Goal: Transaction & Acquisition: Subscribe to service/newsletter

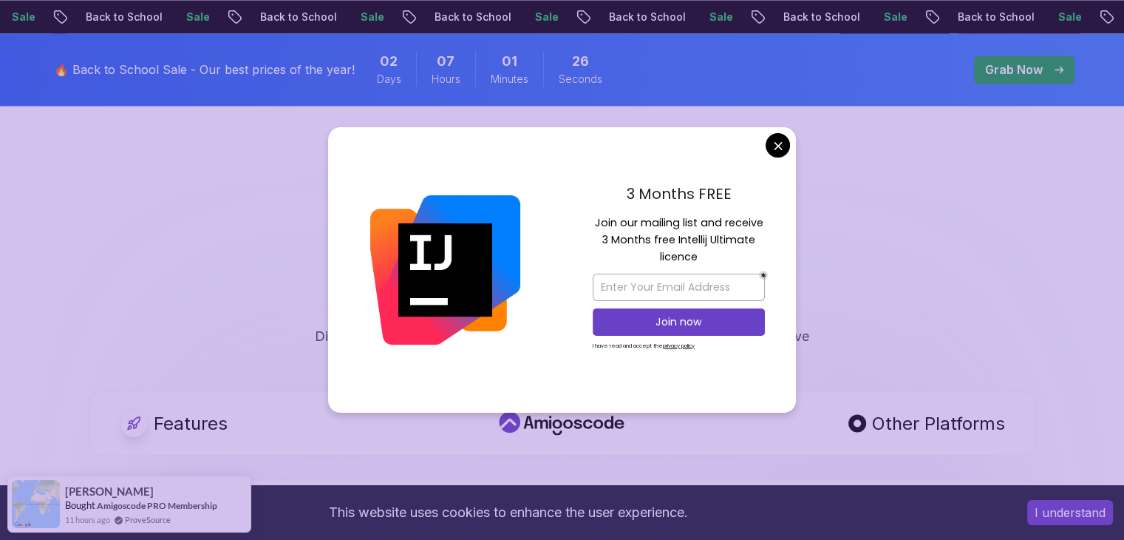
scroll to position [2595, 0]
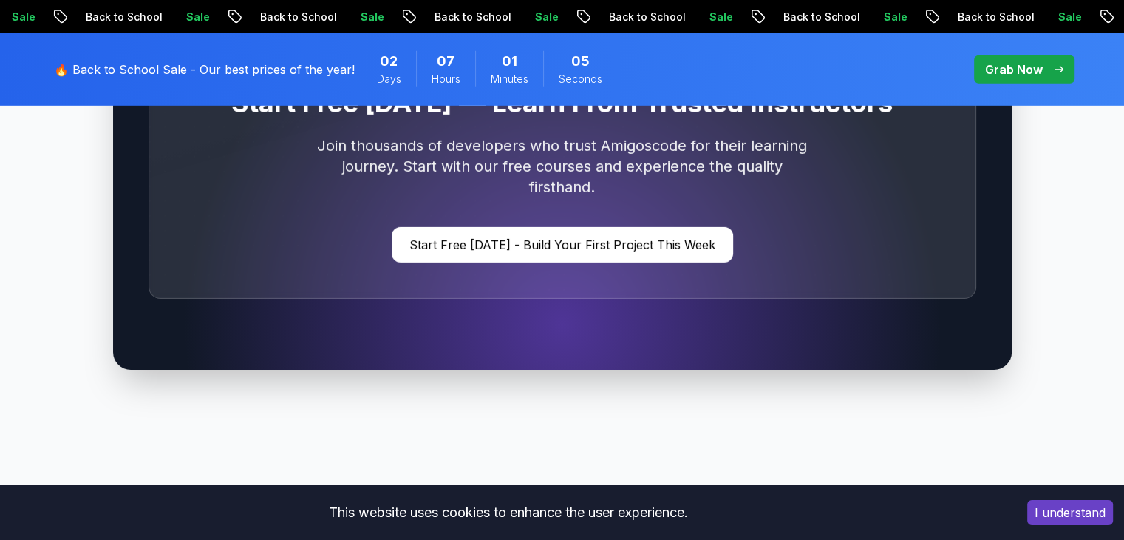
scroll to position [4544, 0]
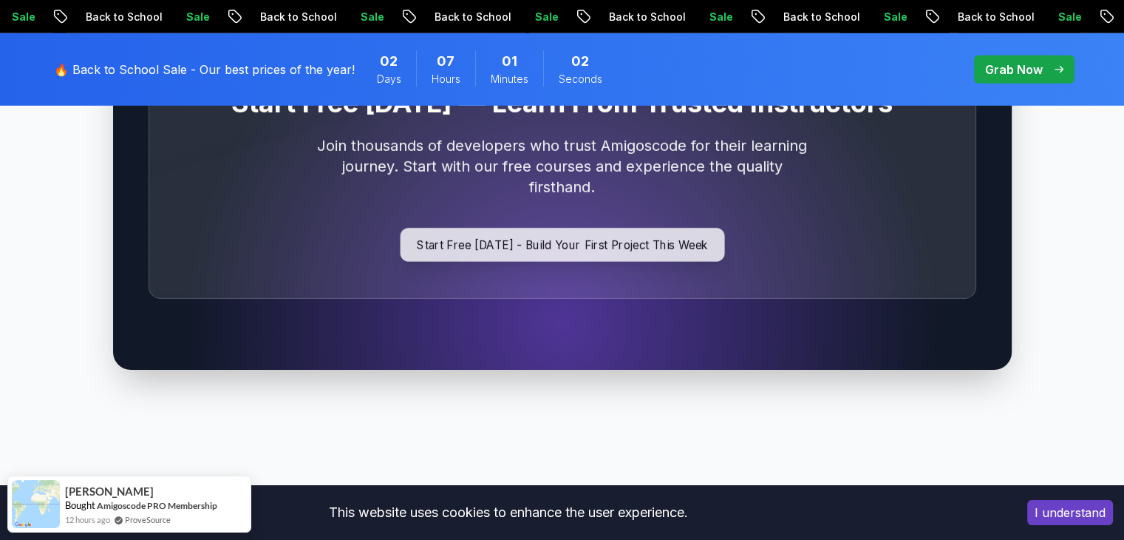
click at [557, 228] on p "Start Free [DATE] - Build Your First Project This Week" at bounding box center [562, 245] width 324 height 34
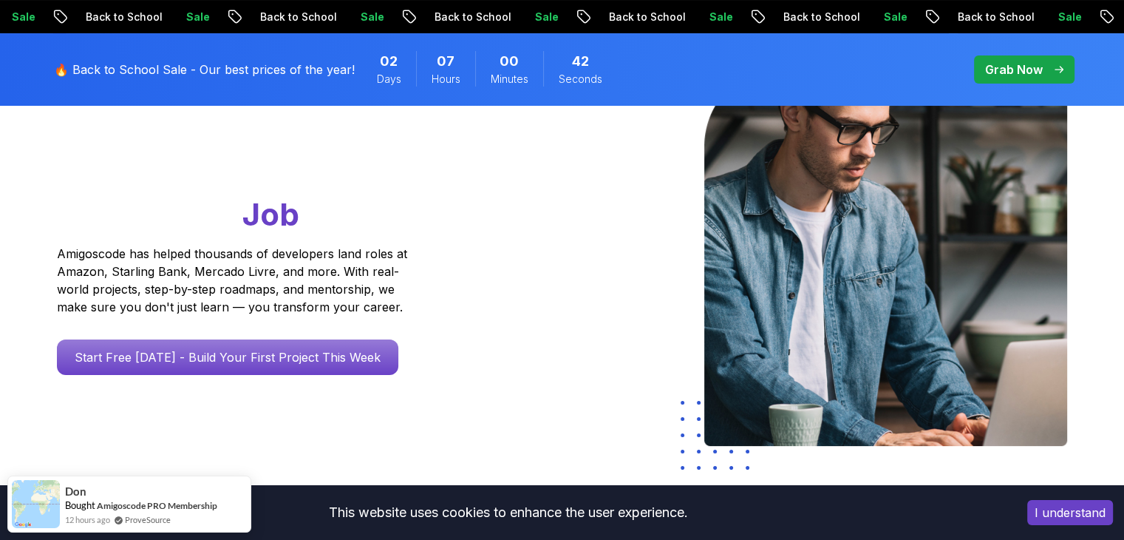
scroll to position [189, 0]
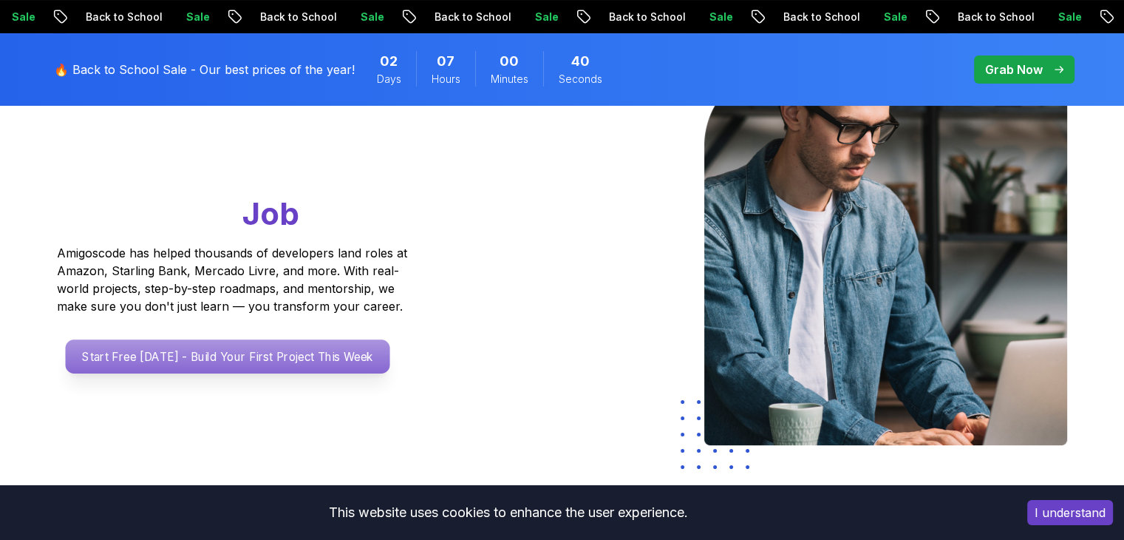
click at [174, 362] on p "Start Free [DATE] - Build Your First Project This Week" at bounding box center [227, 356] width 324 height 34
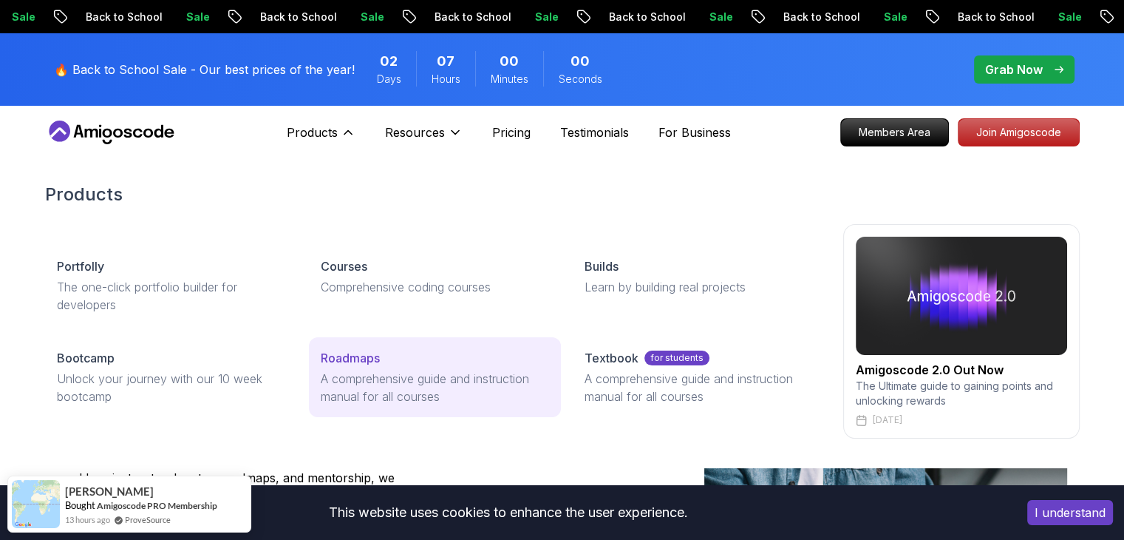
click at [405, 370] on p "A comprehensive guide and instruction manual for all courses" at bounding box center [435, 387] width 228 height 35
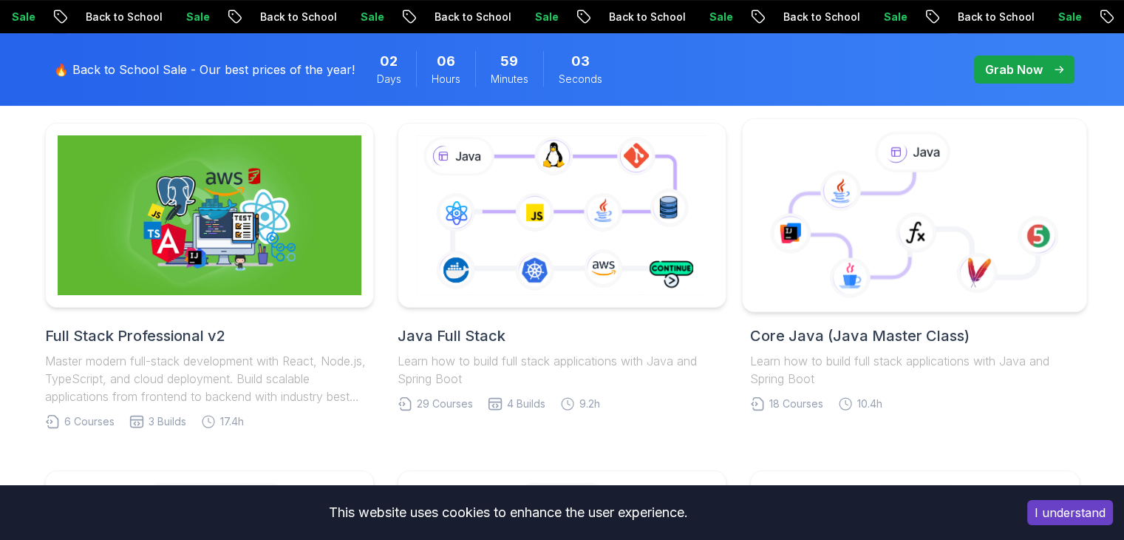
scroll to position [392, 0]
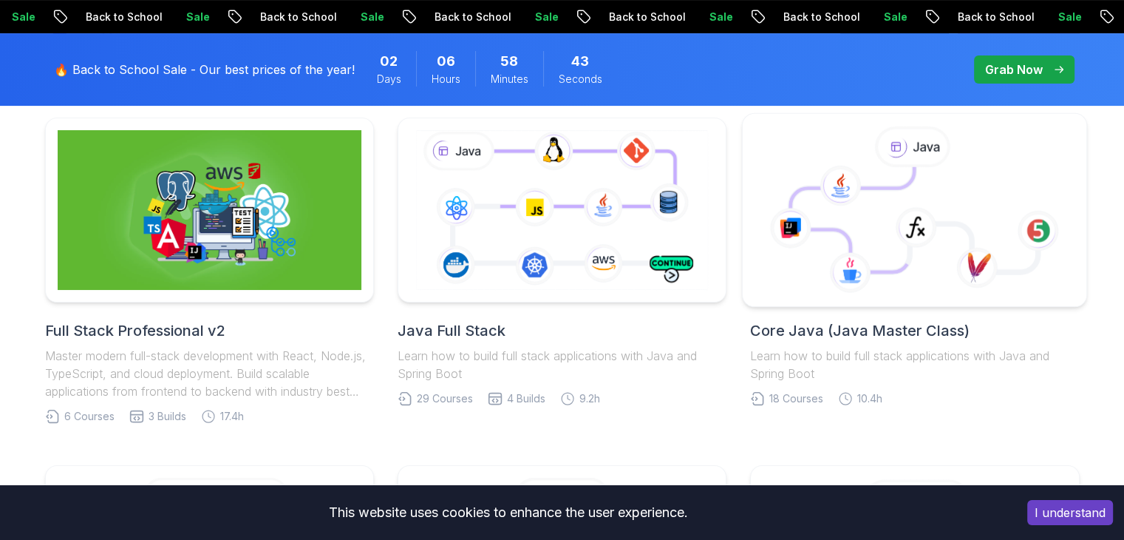
click at [888, 212] on icon at bounding box center [853, 219] width 124 height 105
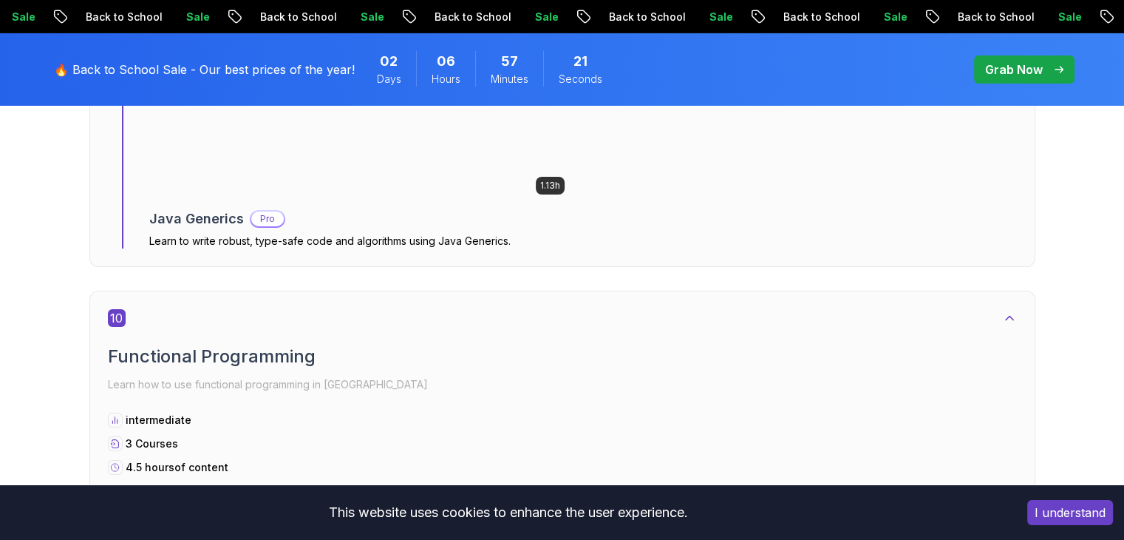
scroll to position [5380, 0]
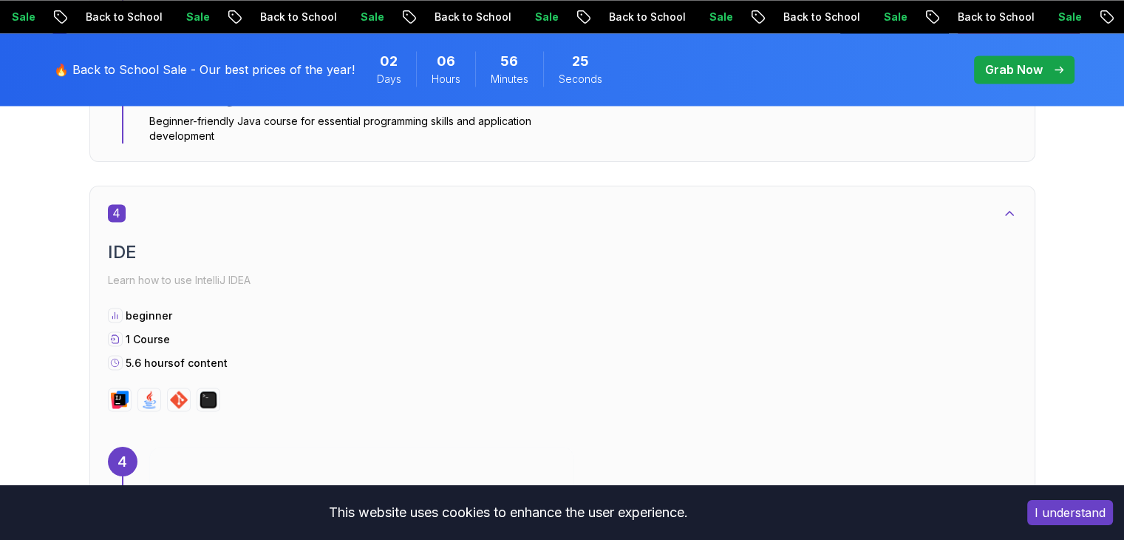
scroll to position [2592, 0]
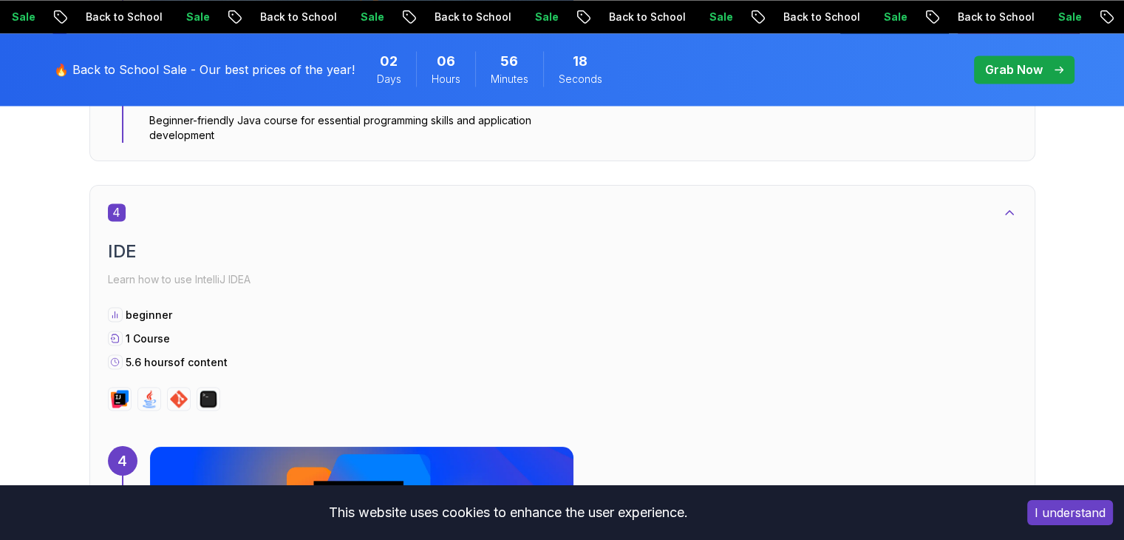
click at [1014, 62] on p "Grab Now" at bounding box center [1014, 70] width 58 height 18
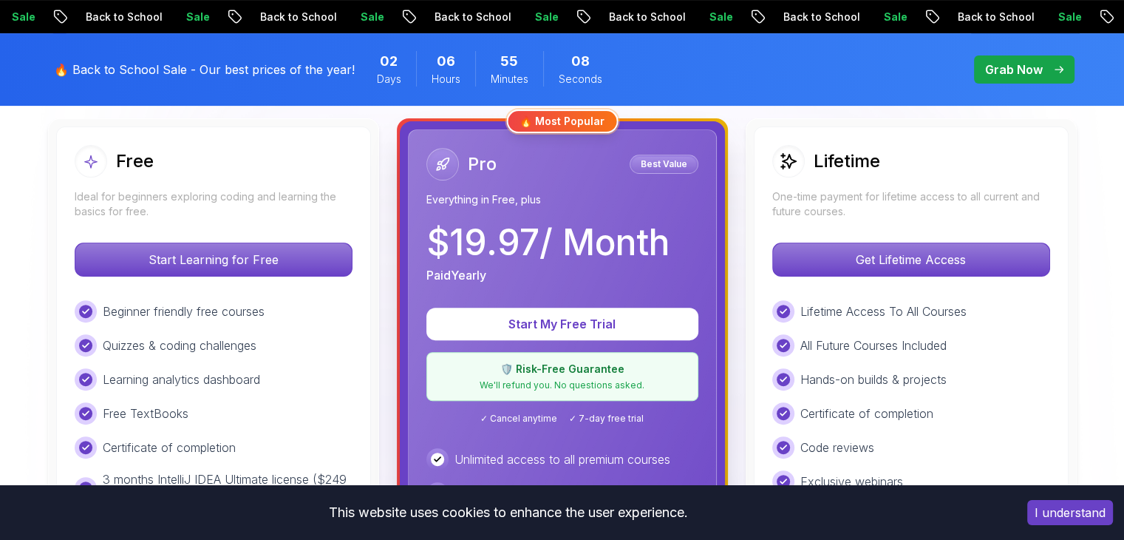
scroll to position [416, 0]
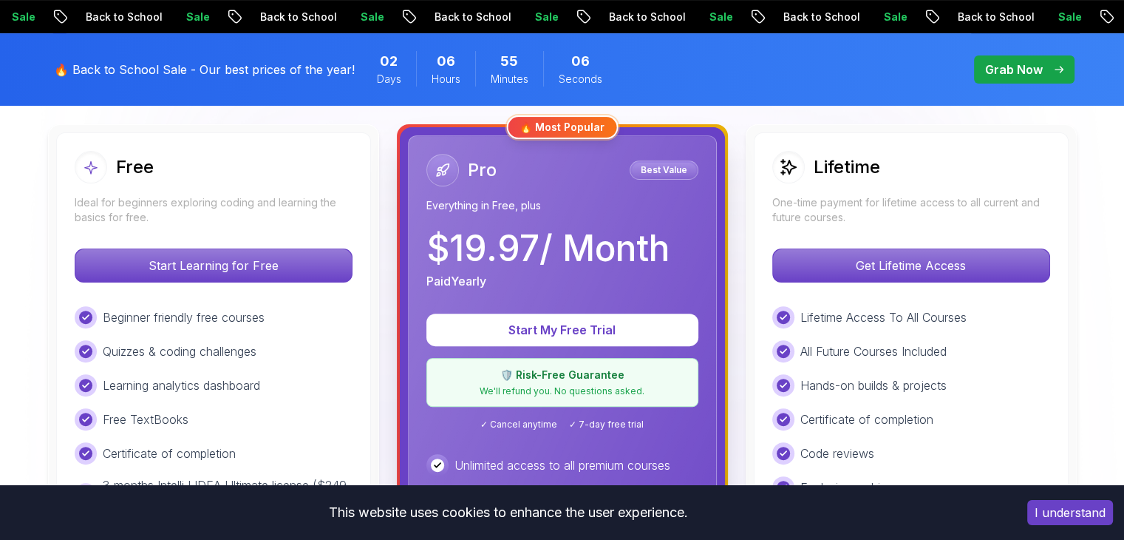
click at [575, 239] on p "$ 19.97 / Month" at bounding box center [548, 248] width 243 height 35
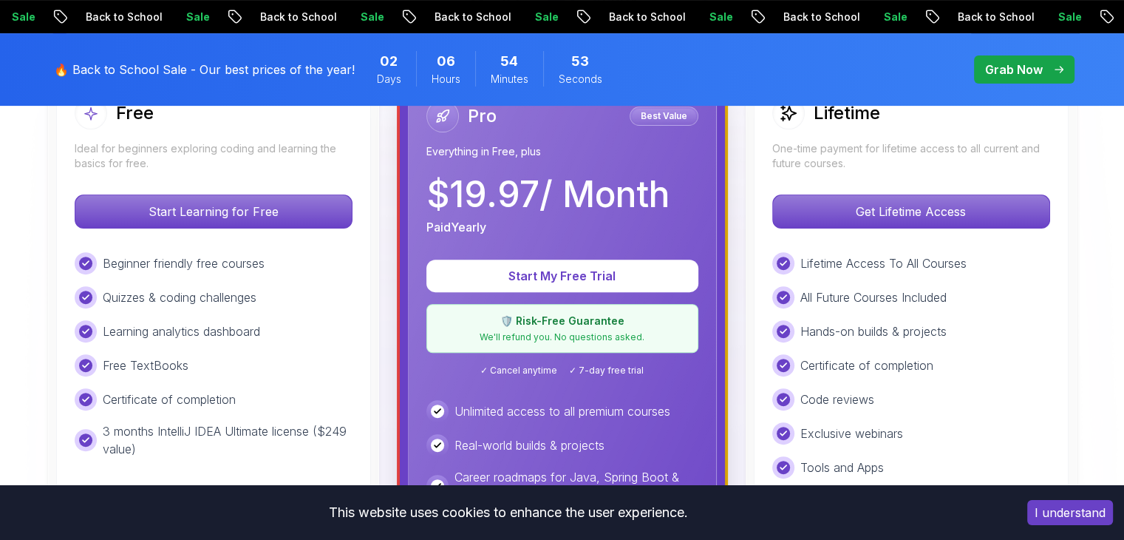
scroll to position [486, 0]
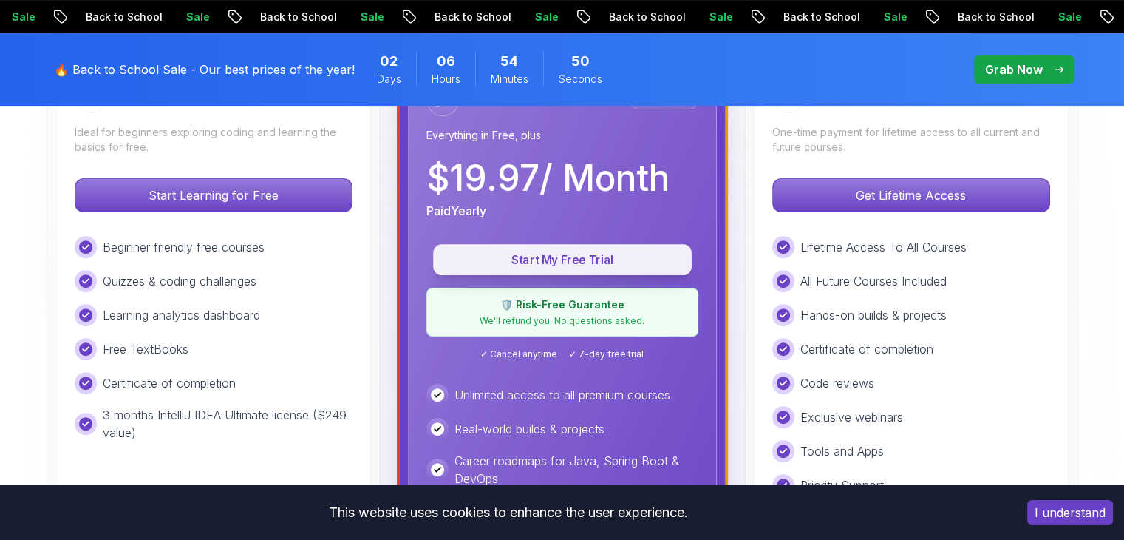
click at [538, 268] on button "Start My Free Trial" at bounding box center [562, 259] width 259 height 31
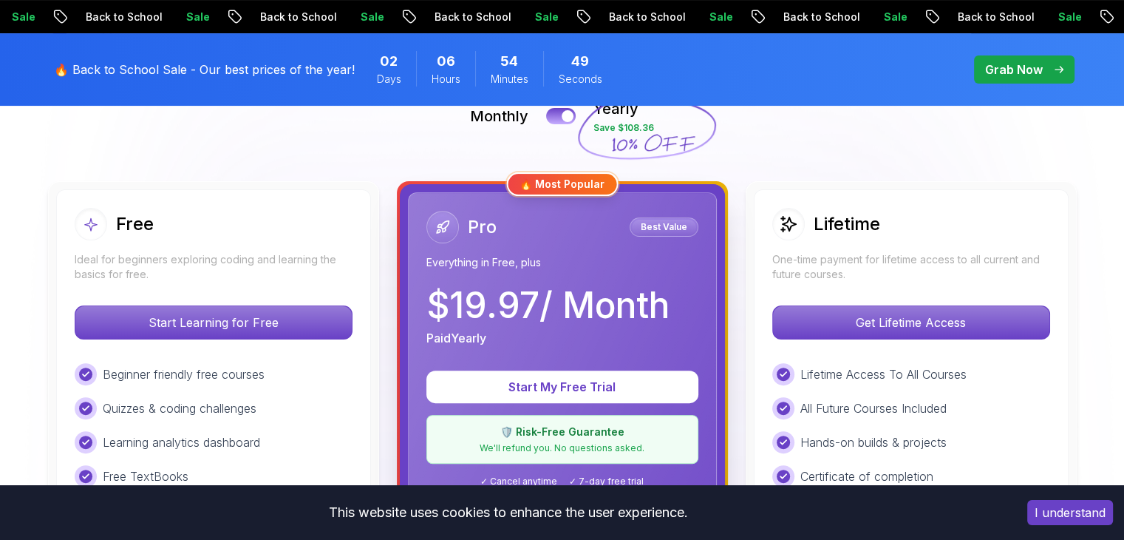
scroll to position [486, 0]
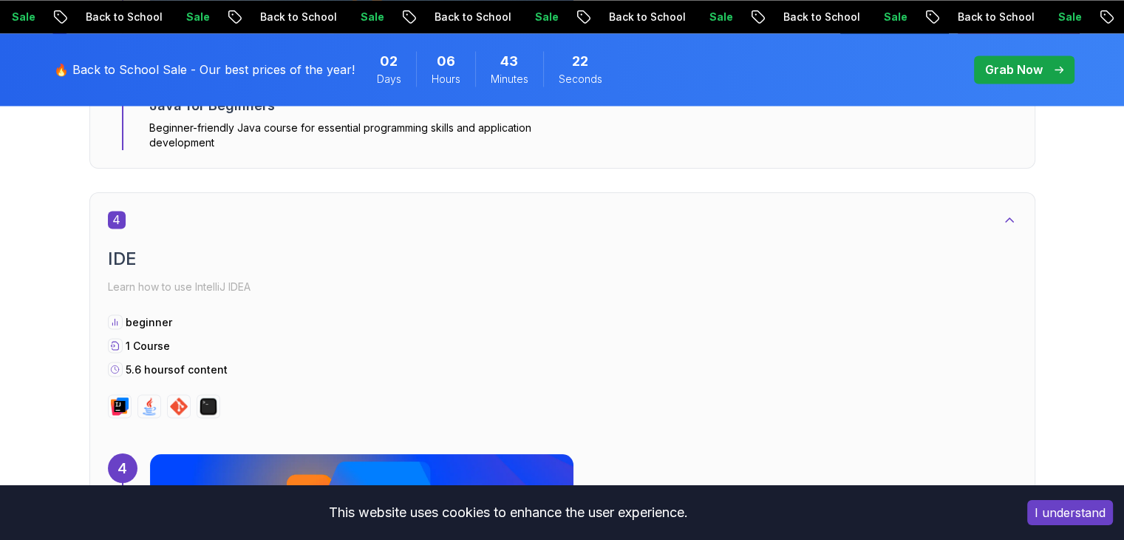
scroll to position [2592, 0]
